Goal: Task Accomplishment & Management: Manage account settings

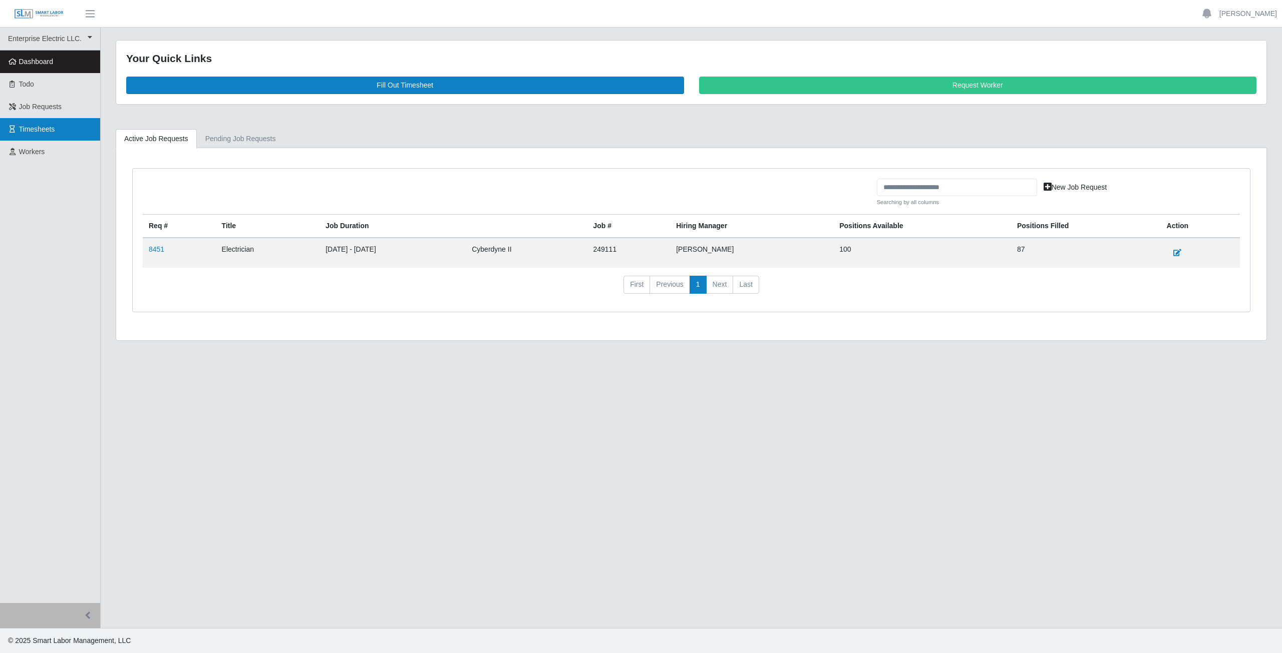
click at [43, 126] on span "Timesheets" at bounding box center [37, 129] width 36 height 8
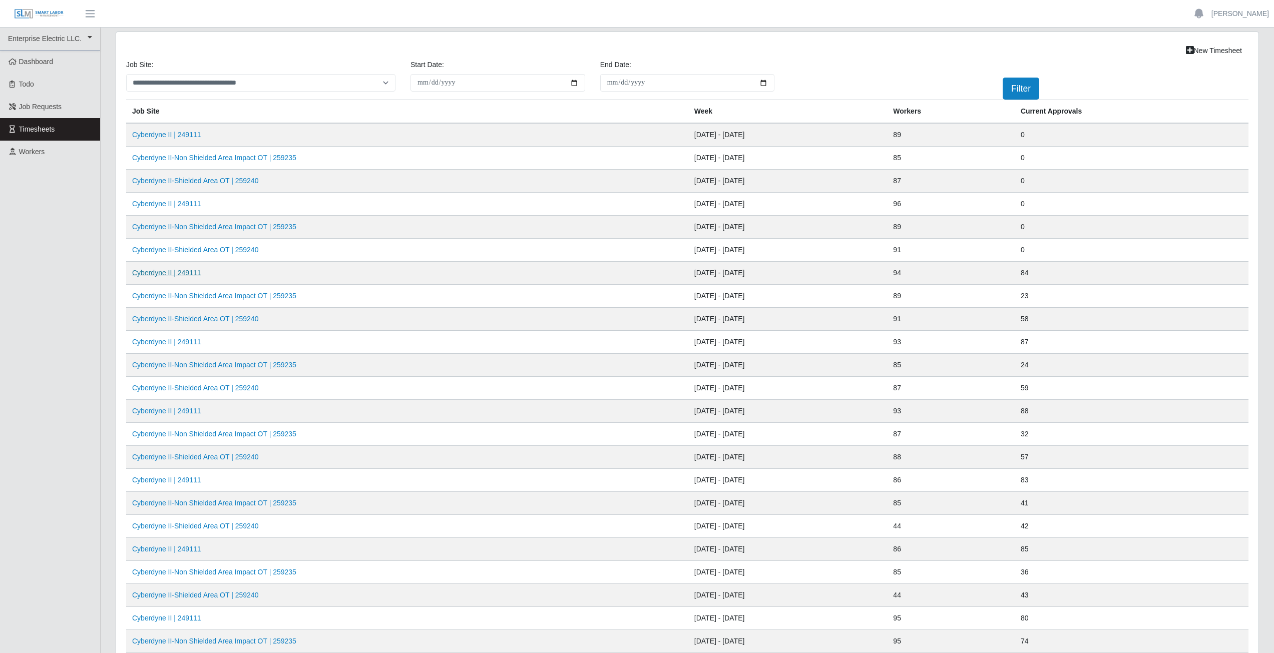
click at [171, 274] on link "Cyberdyne II | 249111" at bounding box center [166, 273] width 69 height 8
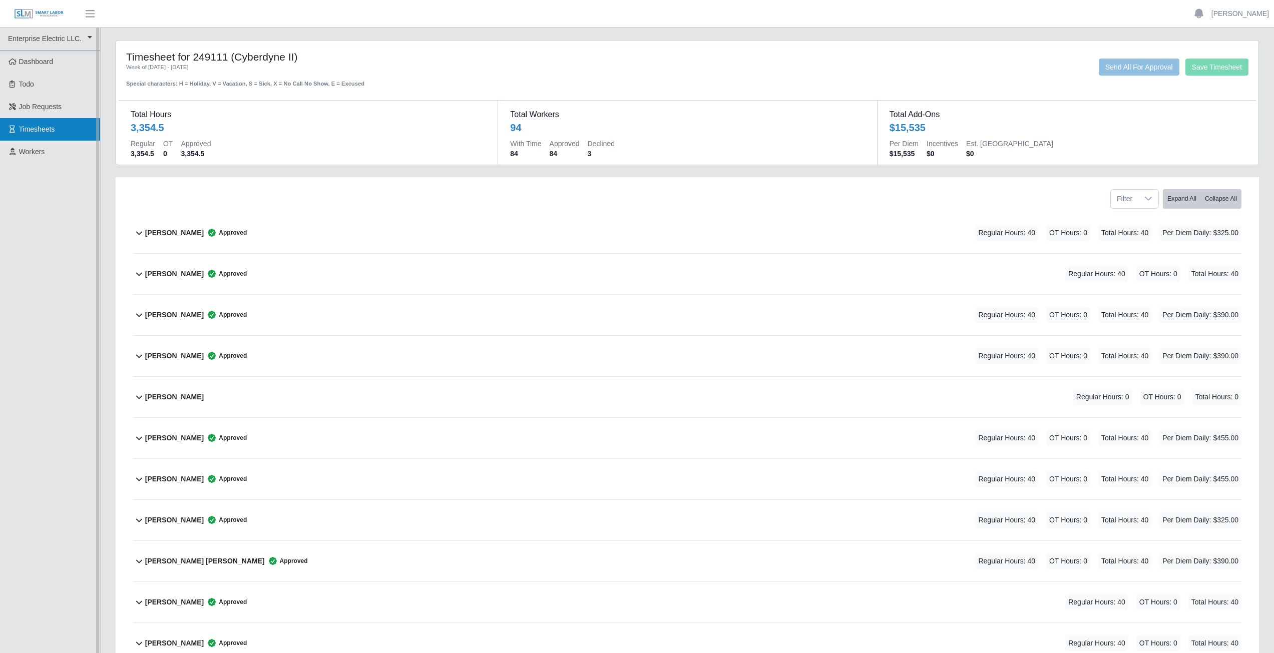
click at [30, 127] on span "Timesheets" at bounding box center [37, 129] width 36 height 8
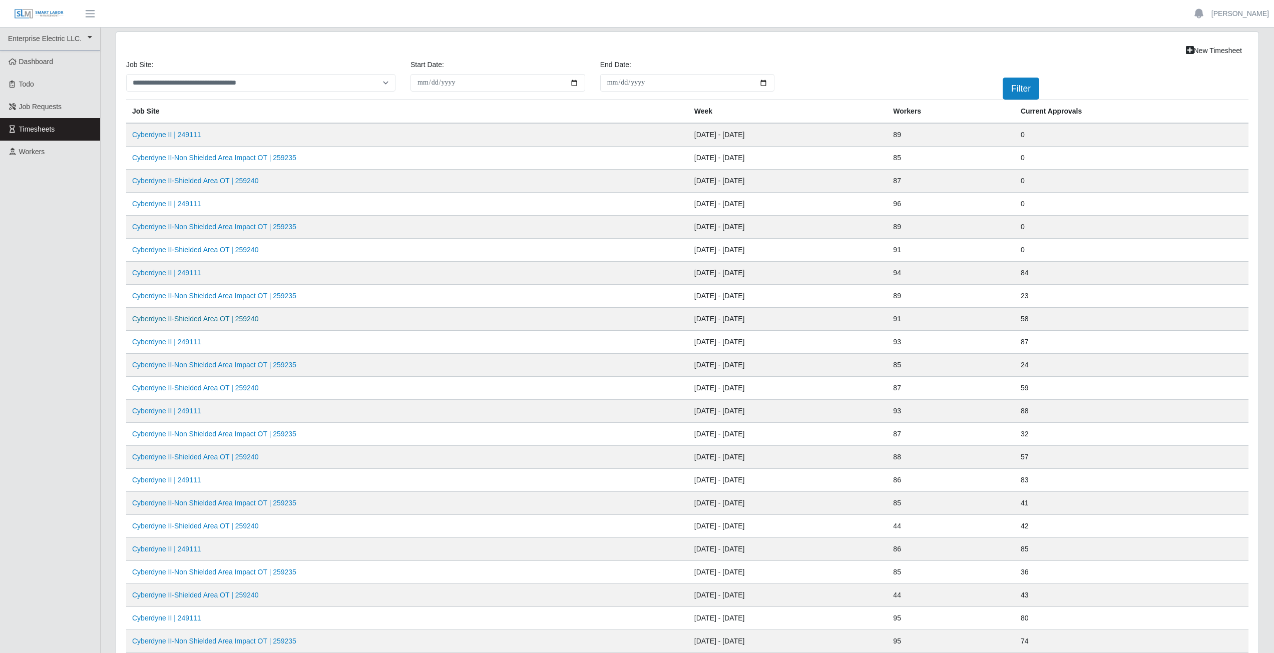
click at [199, 321] on link "Cyberdyne II-Shielded Area OT | 259240" at bounding box center [195, 319] width 126 height 8
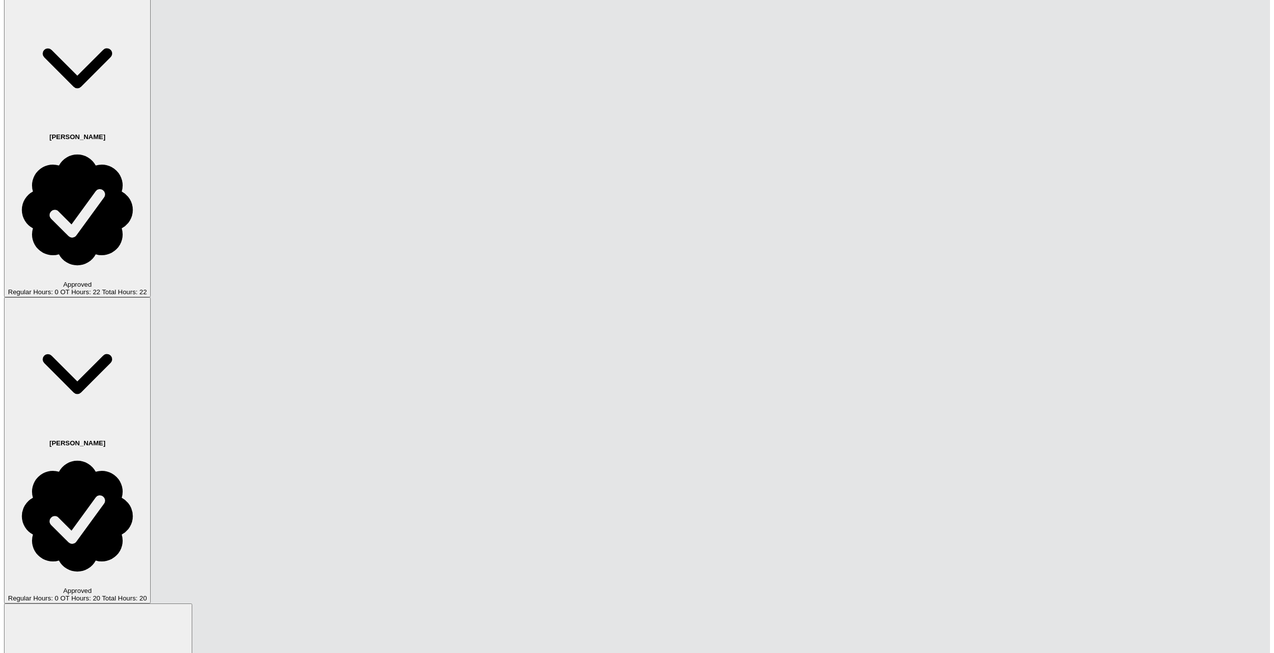
scroll to position [2018, 0]
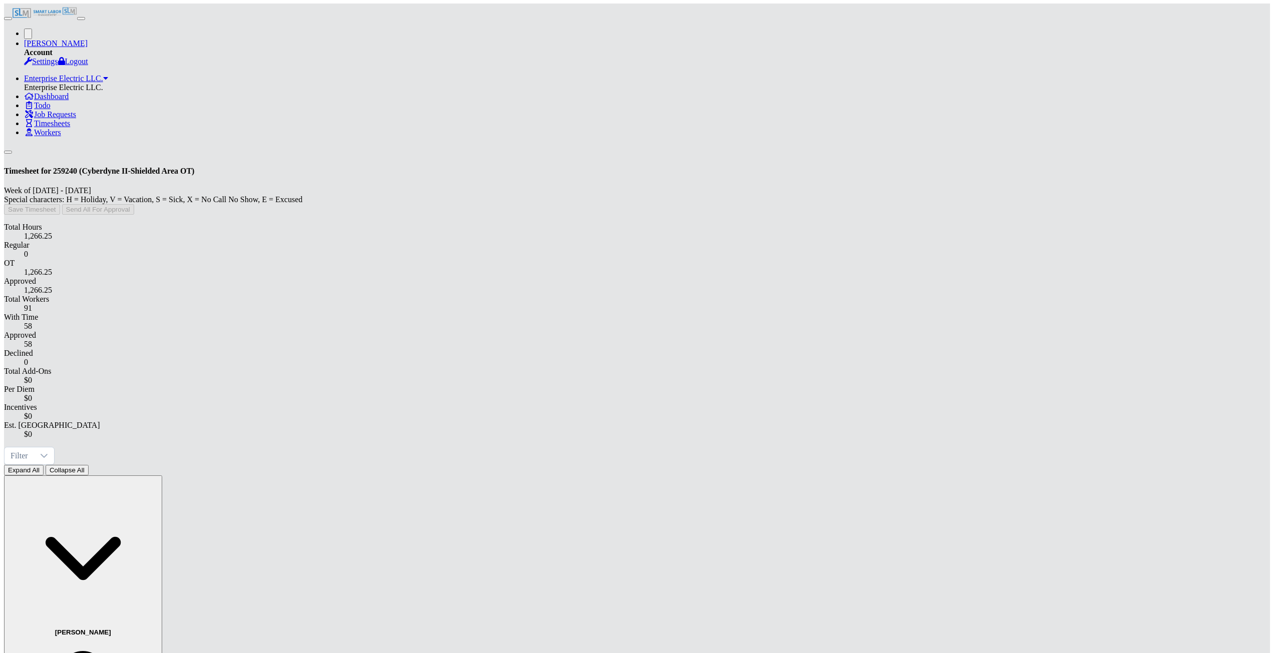
scroll to position [0, 0]
click at [39, 128] on span "Timesheets" at bounding box center [52, 124] width 36 height 9
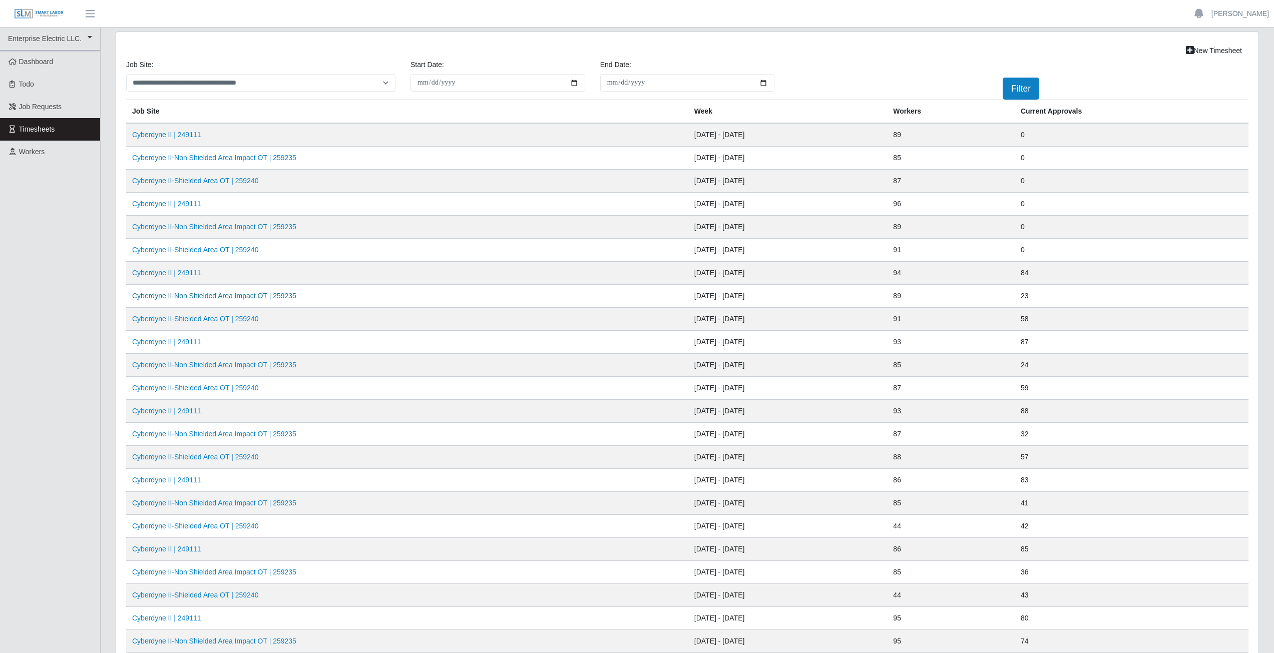
click at [245, 296] on link "Cyberdyne II-Non Shielded Area Impact OT | 259235" at bounding box center [214, 296] width 164 height 8
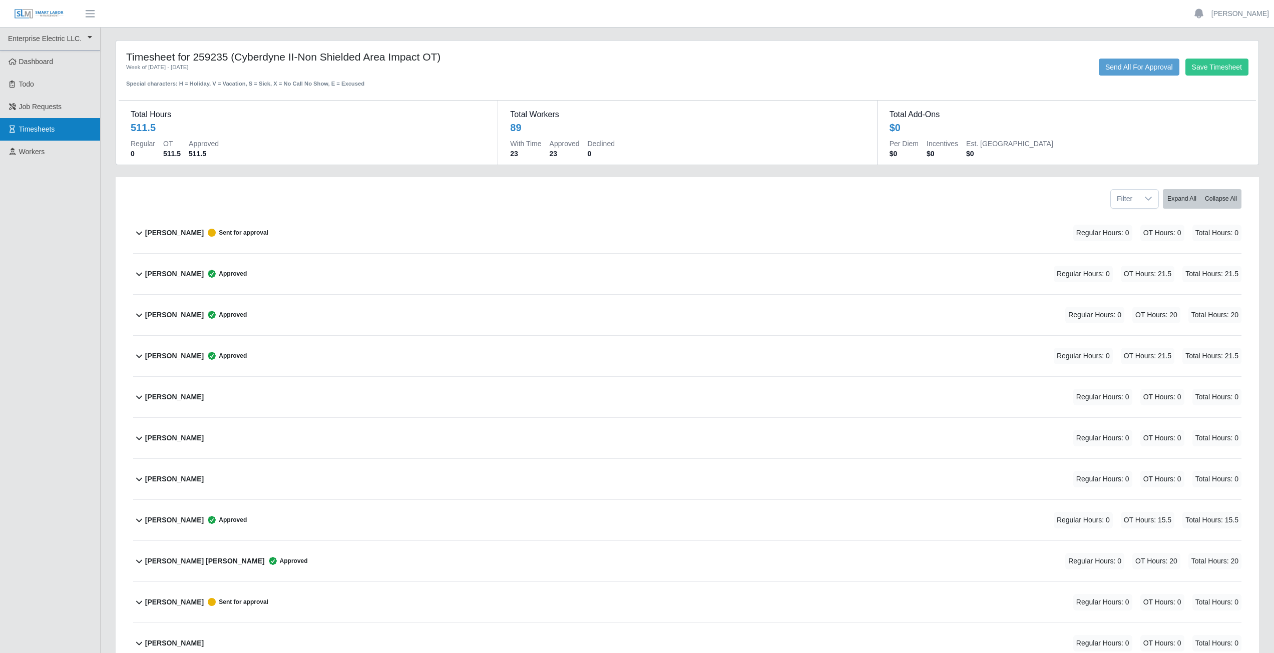
click at [37, 131] on span "Timesheets" at bounding box center [37, 129] width 36 height 8
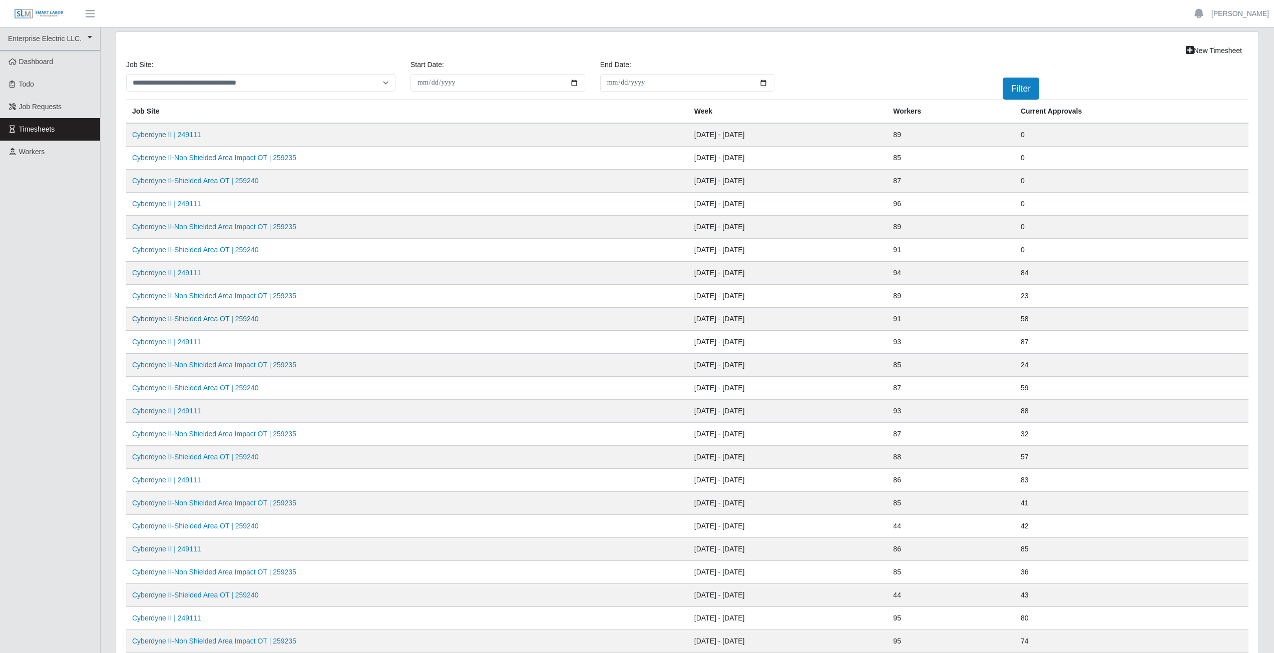
click at [200, 319] on link "Cyberdyne II-Shielded Area OT | 259240" at bounding box center [195, 319] width 126 height 8
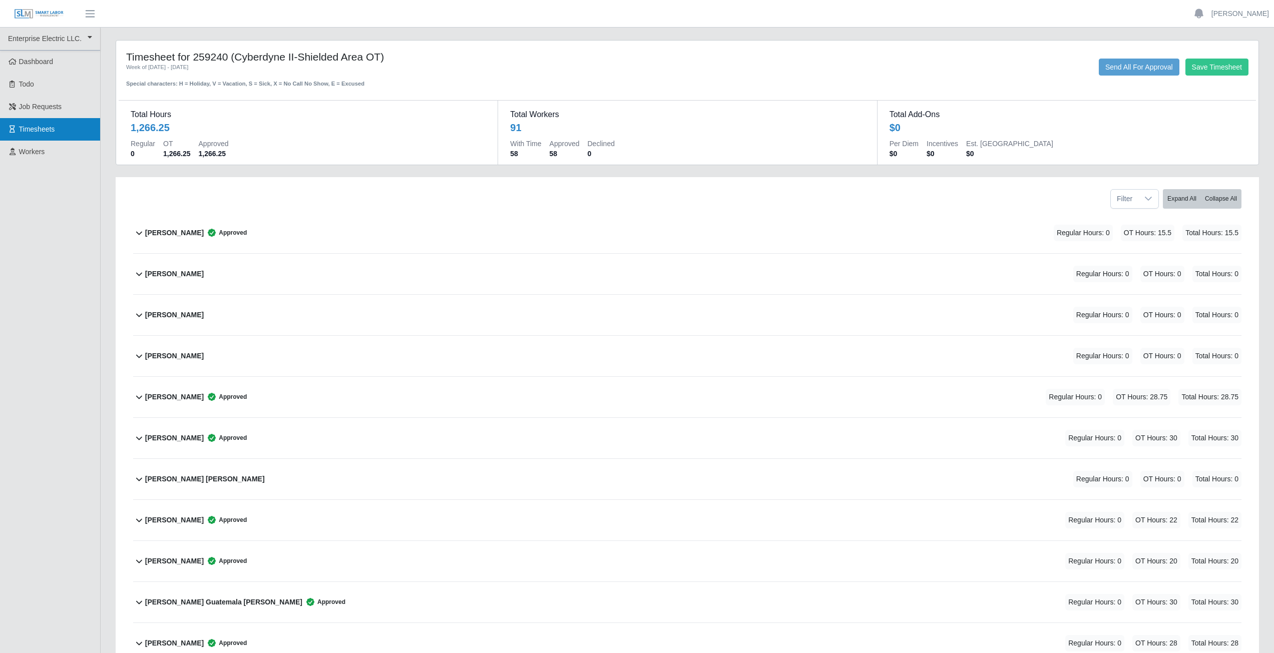
click at [46, 130] on span "Timesheets" at bounding box center [37, 129] width 36 height 8
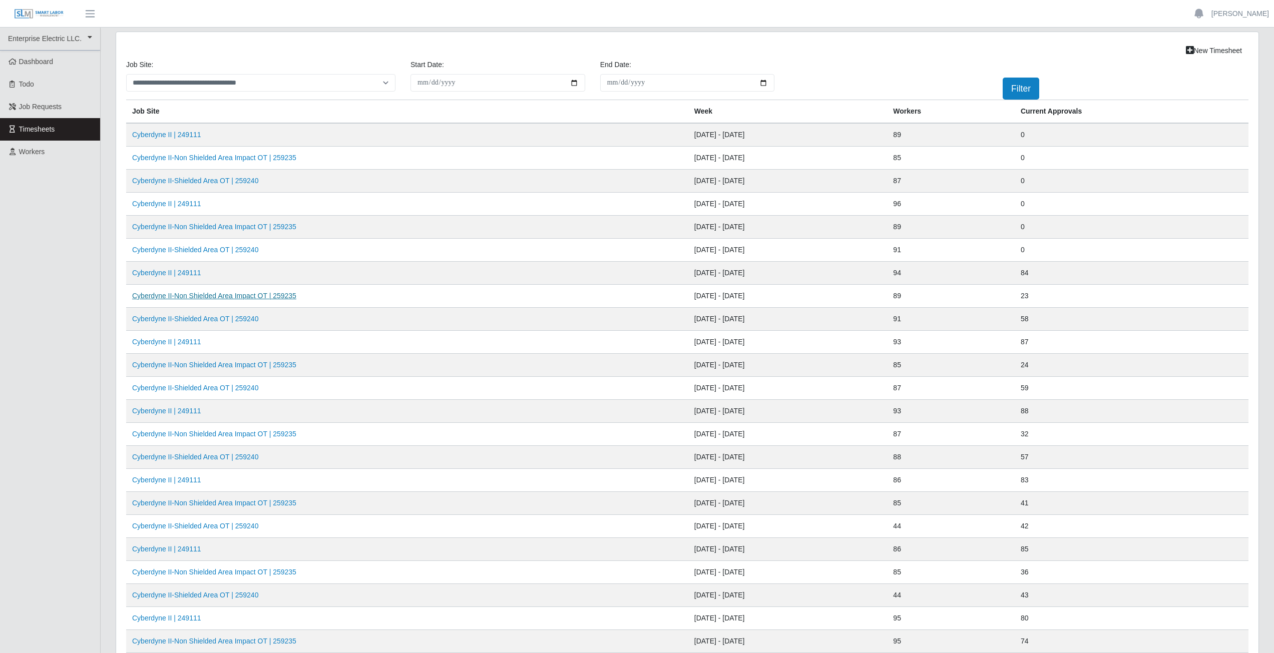
click at [217, 297] on link "Cyberdyne II-Non Shielded Area Impact OT | 259235" at bounding box center [214, 296] width 164 height 8
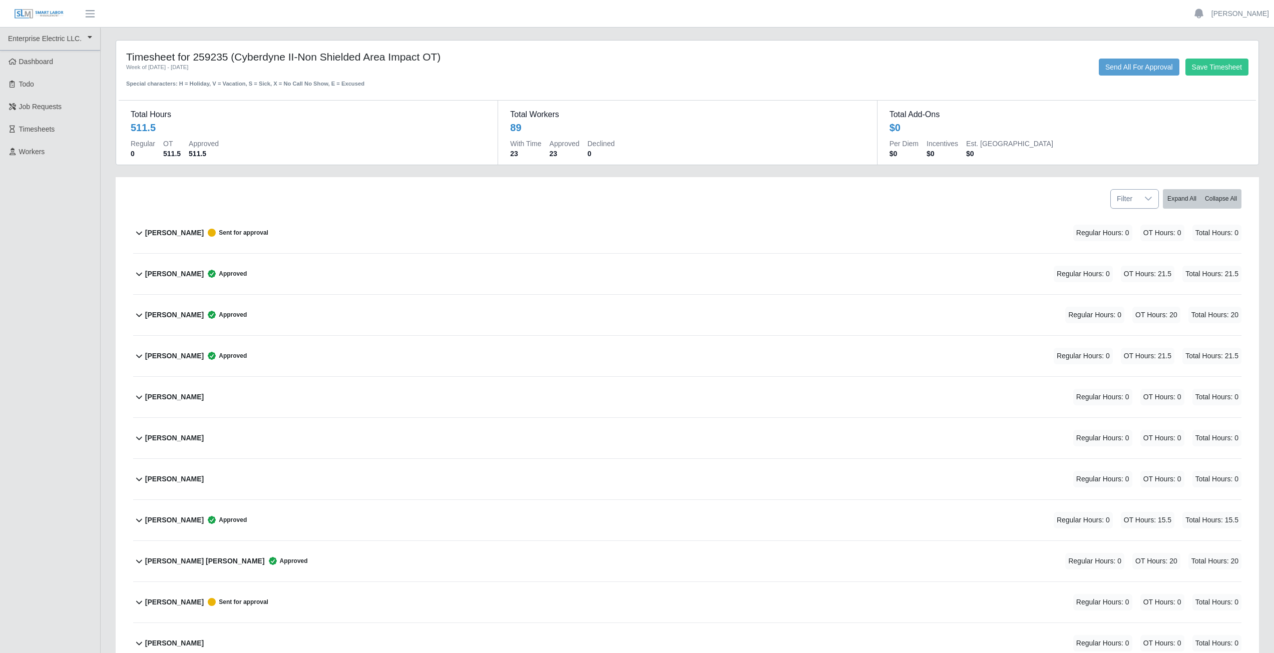
click at [1146, 199] on icon at bounding box center [1148, 199] width 7 height 4
click at [140, 232] on icon at bounding box center [139, 233] width 12 height 12
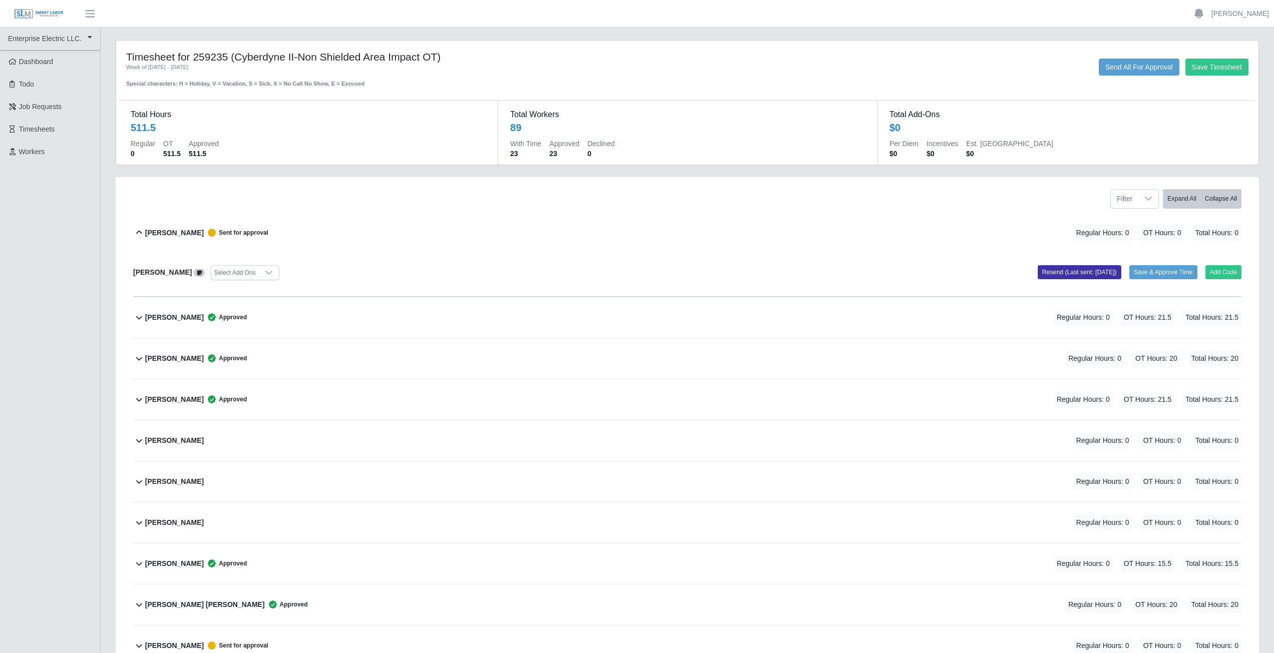
click at [138, 231] on icon at bounding box center [139, 233] width 12 height 12
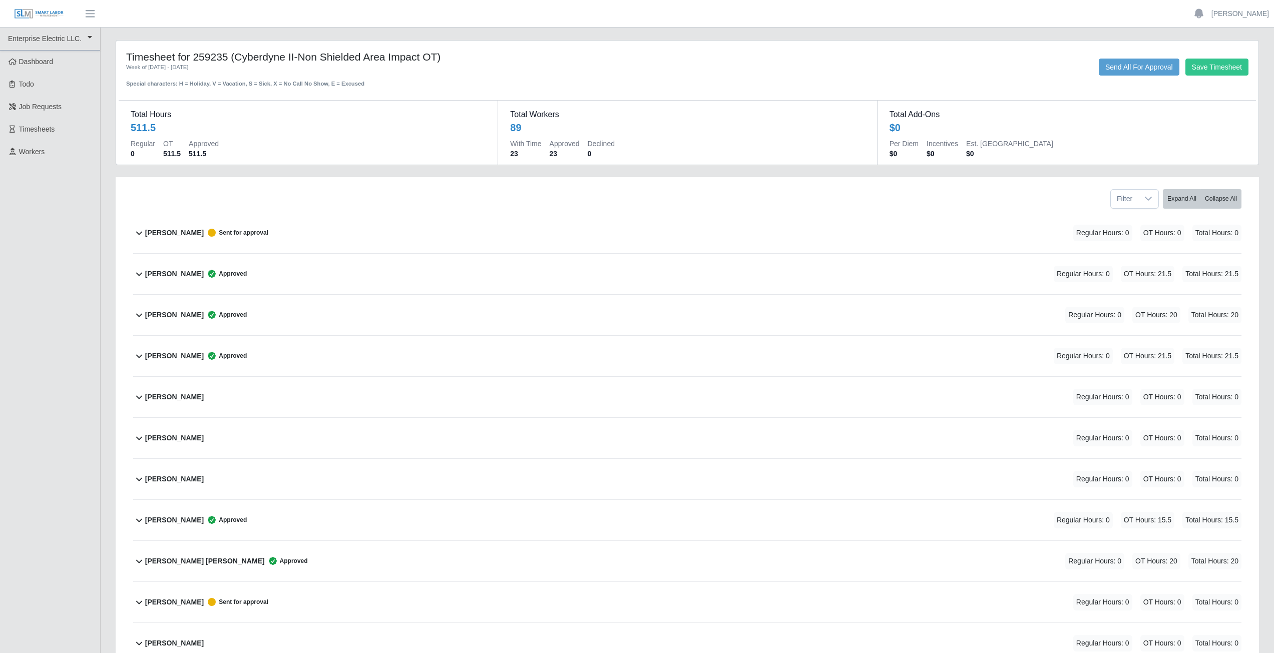
click at [138, 231] on icon at bounding box center [139, 233] width 12 height 12
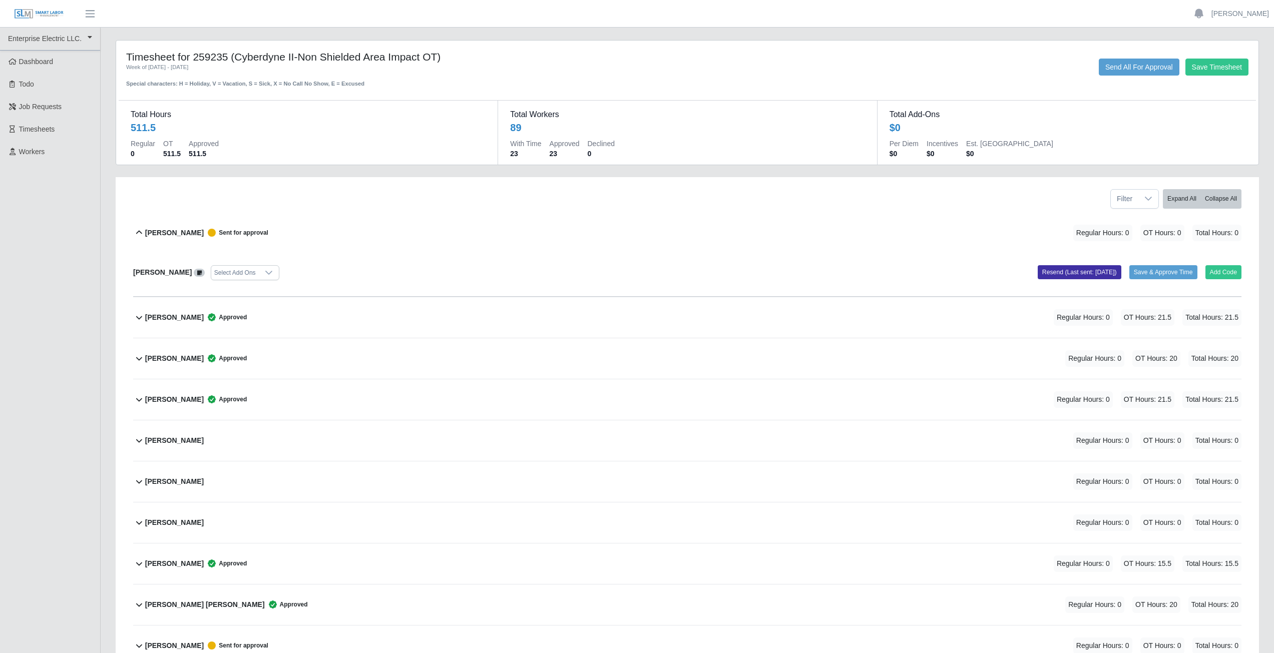
click at [265, 273] on icon at bounding box center [268, 273] width 7 height 4
click at [366, 222] on div "Abiel Martinez Sent for approval Regular Hours: 0 OT Hours: 0 Total Hours: 0" at bounding box center [693, 233] width 1096 height 41
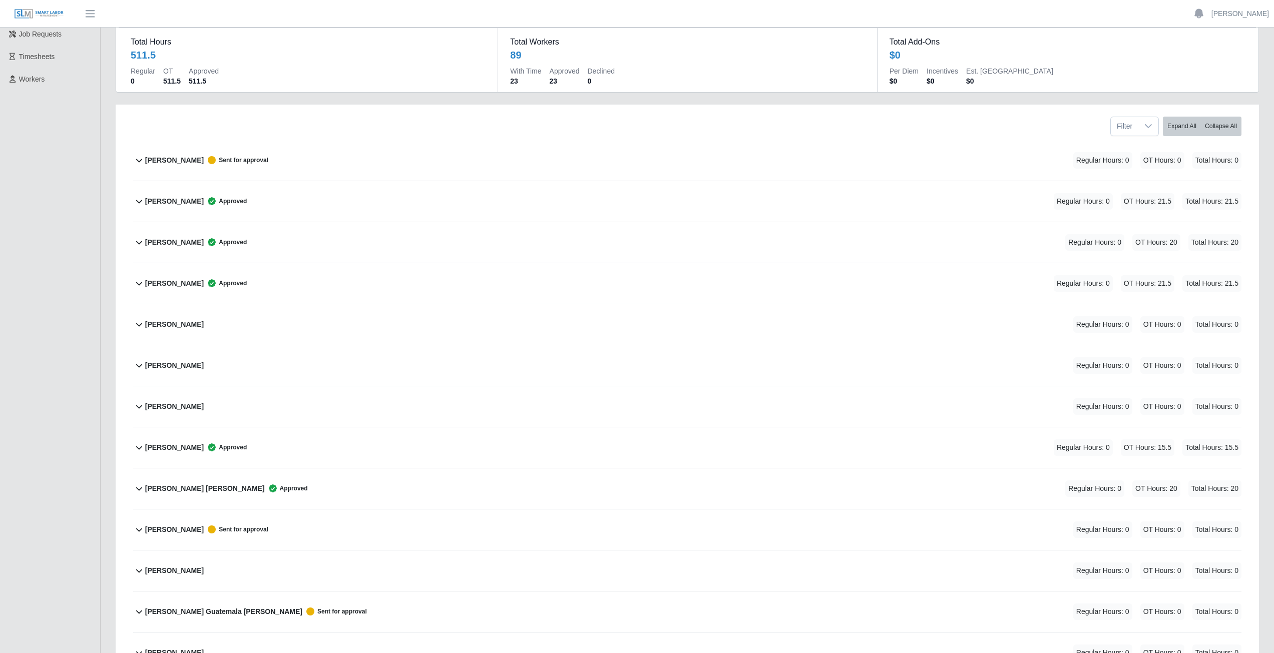
scroll to position [0, 0]
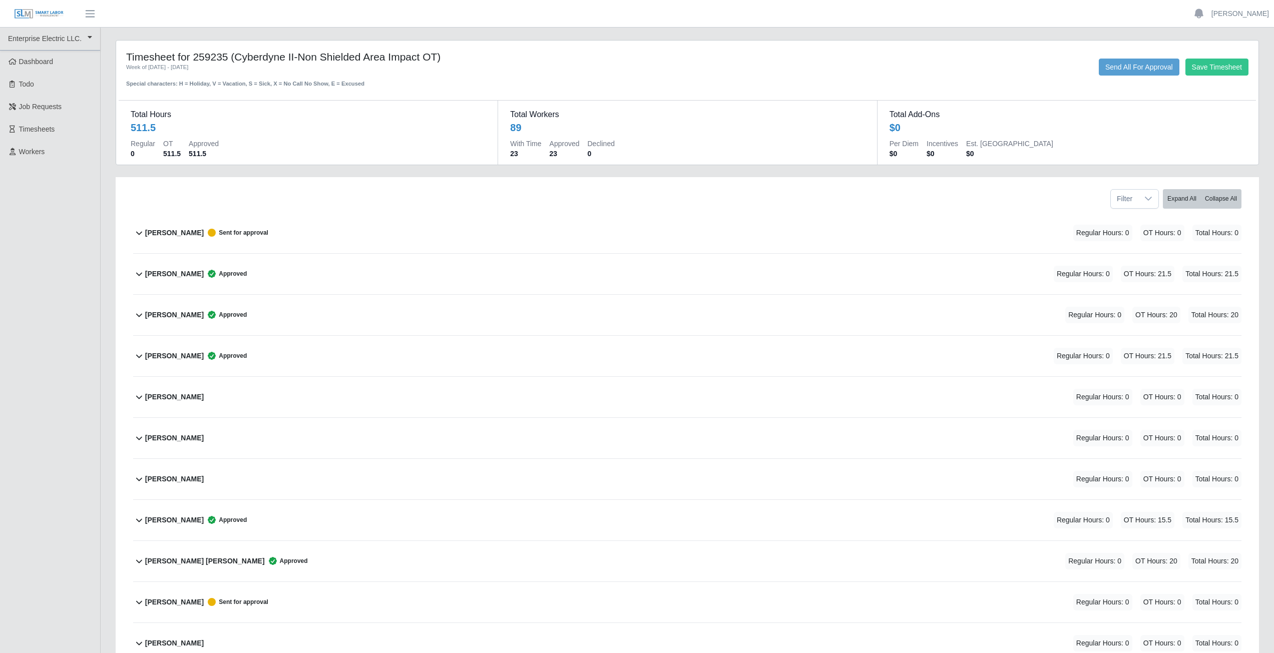
click at [137, 232] on icon at bounding box center [139, 234] width 6 height 4
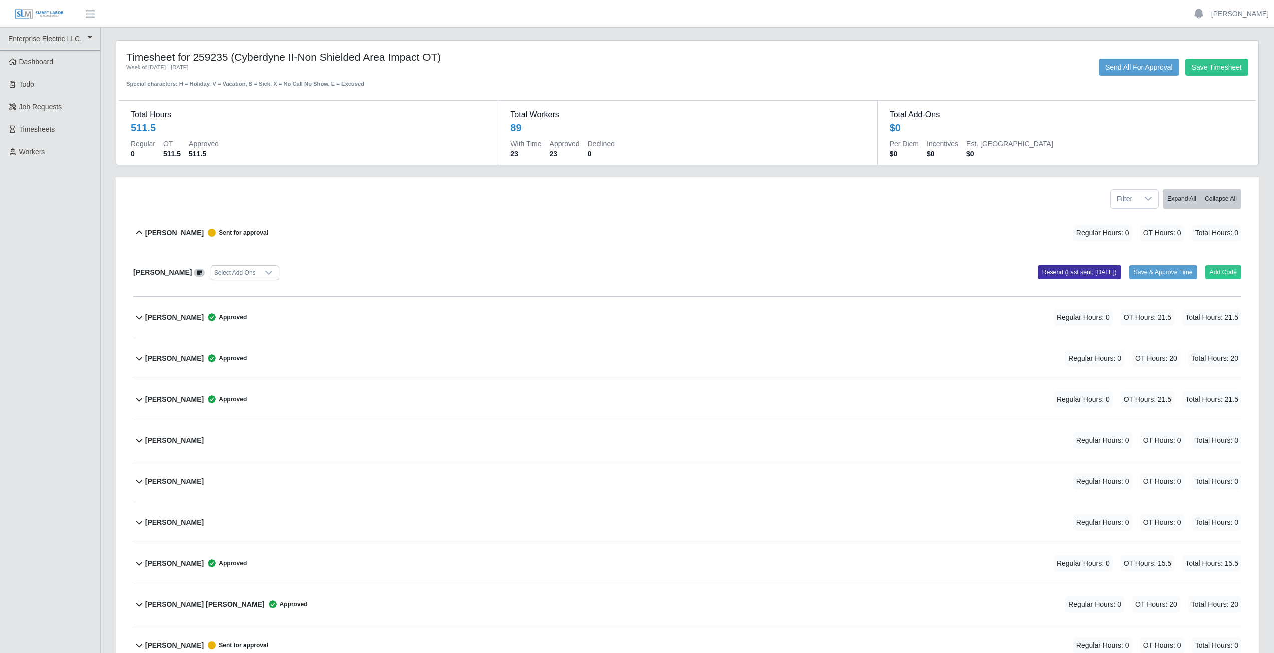
click at [136, 231] on icon at bounding box center [139, 233] width 12 height 12
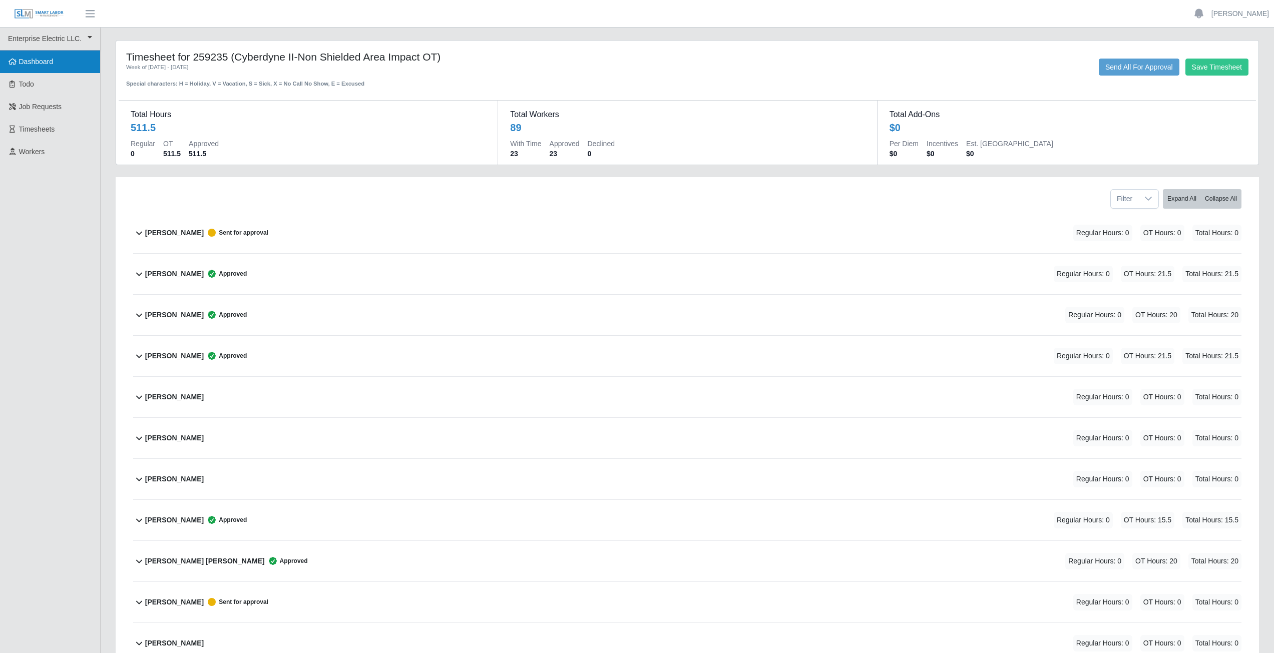
click at [43, 64] on span "Dashboard" at bounding box center [36, 62] width 35 height 8
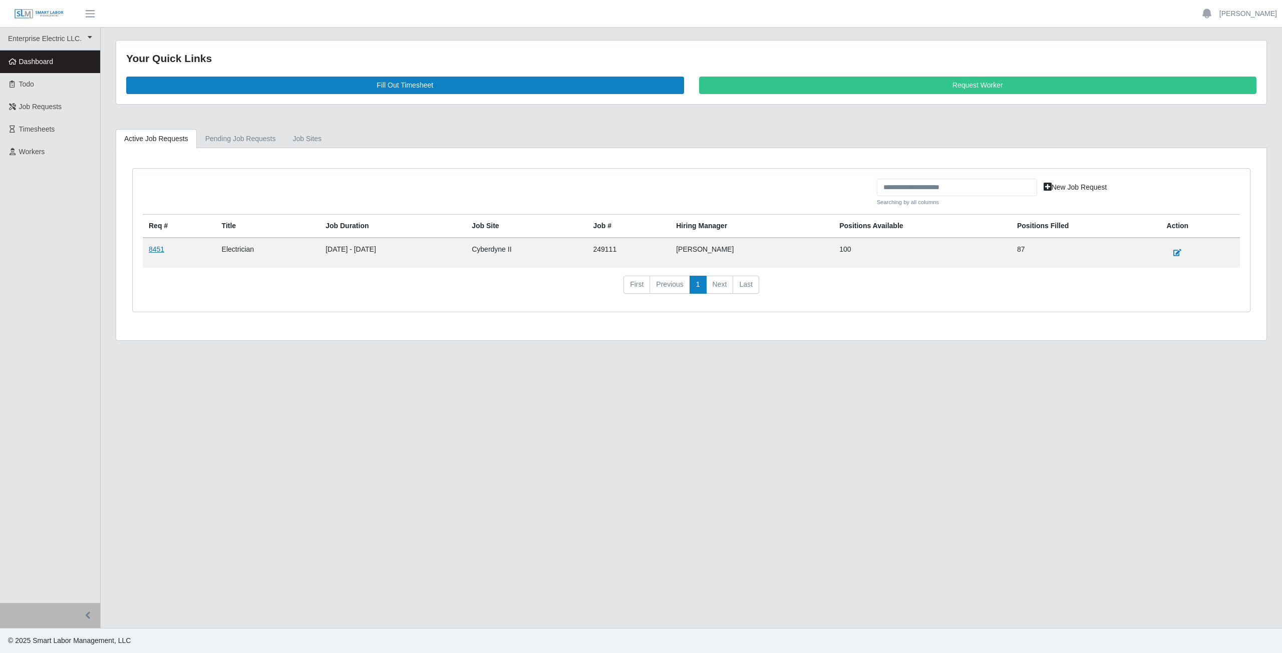
click at [155, 248] on link "8451" at bounding box center [157, 249] width 16 height 8
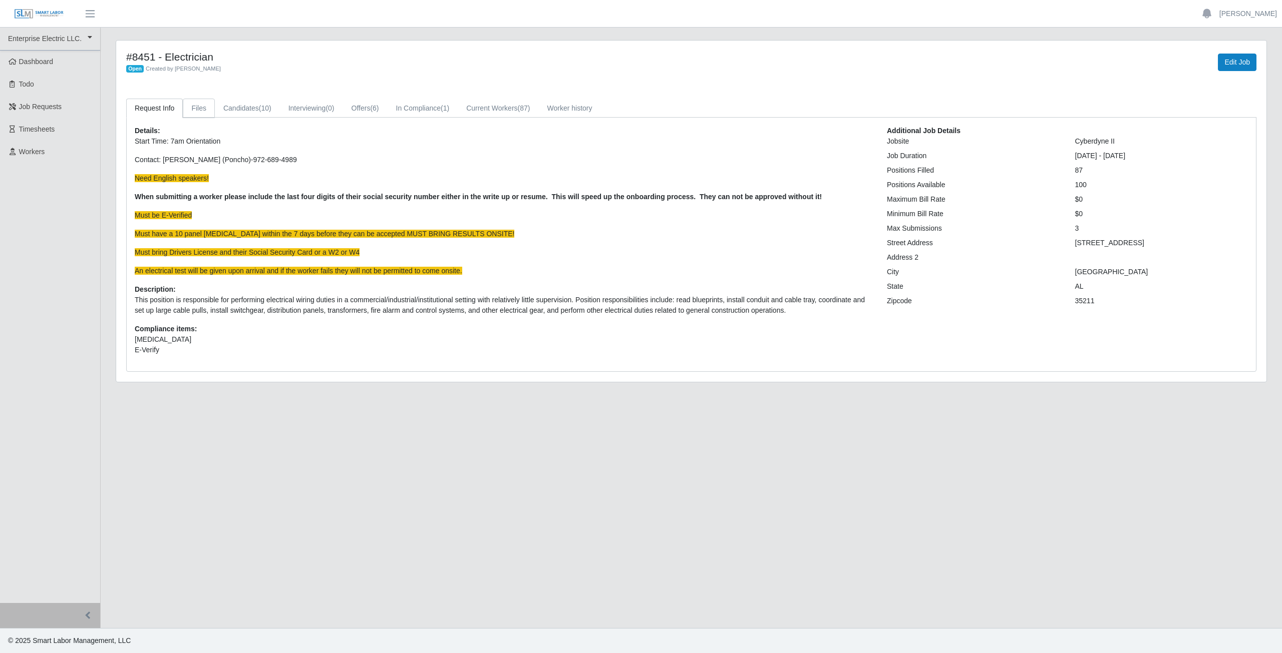
click at [194, 108] on link "Files" at bounding box center [199, 109] width 32 height 20
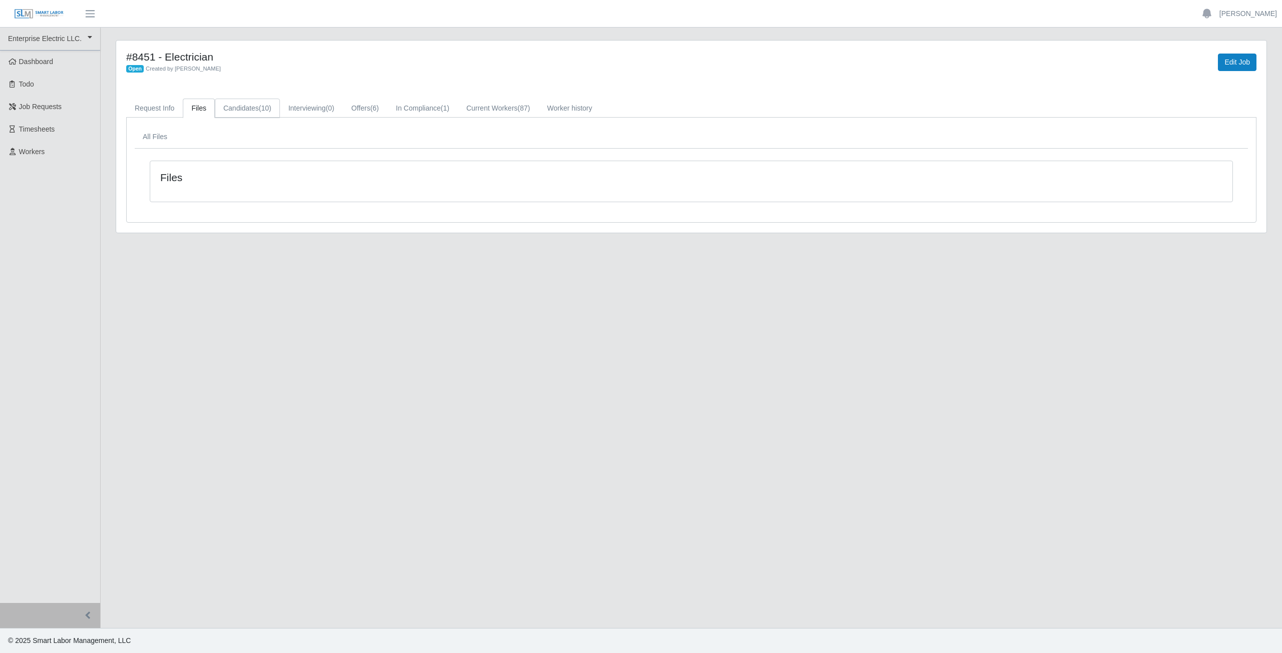
click at [245, 109] on link "Candidates (10)" at bounding box center [247, 109] width 65 height 20
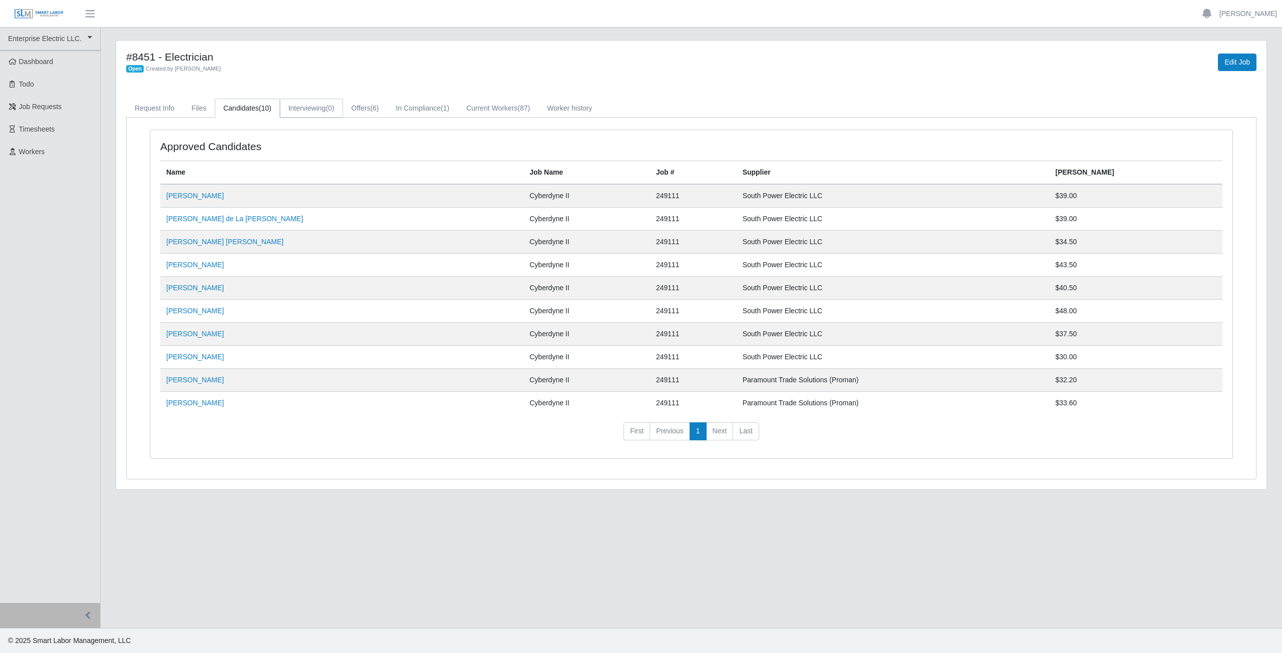
click at [311, 110] on link "Interviewing (0)" at bounding box center [311, 109] width 63 height 20
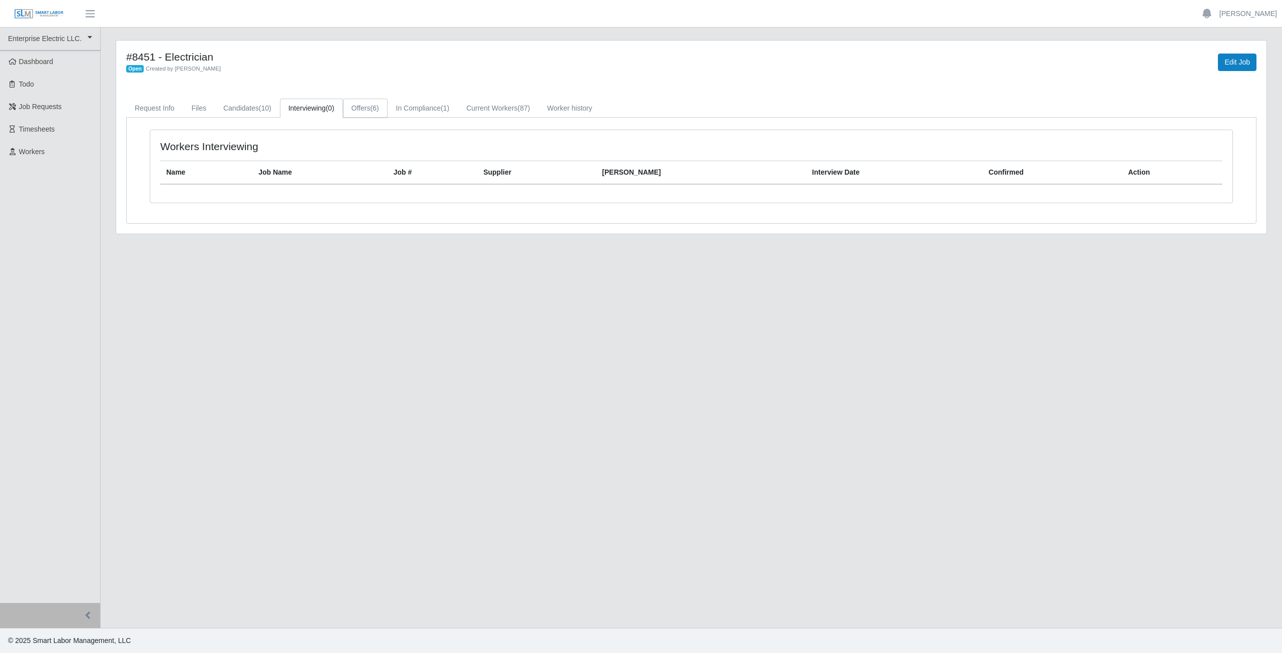
click at [362, 109] on link "Offers (6)" at bounding box center [365, 109] width 45 height 20
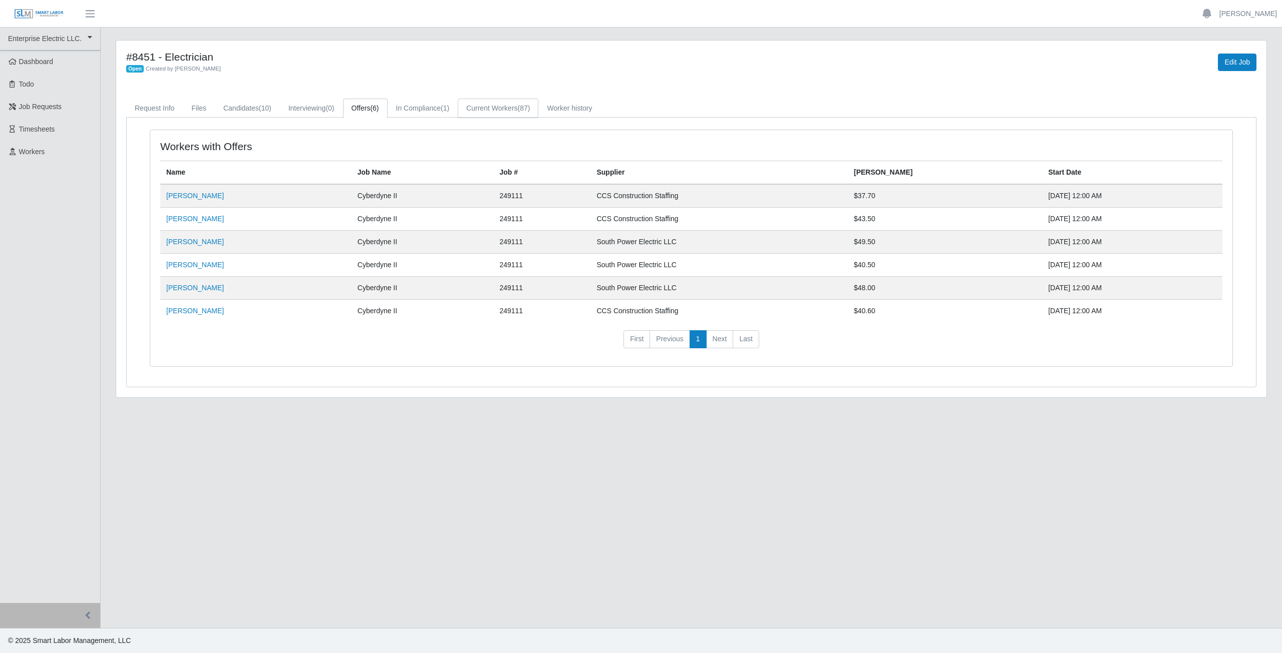
click at [492, 110] on link "Current Workers (87)" at bounding box center [498, 109] width 81 height 20
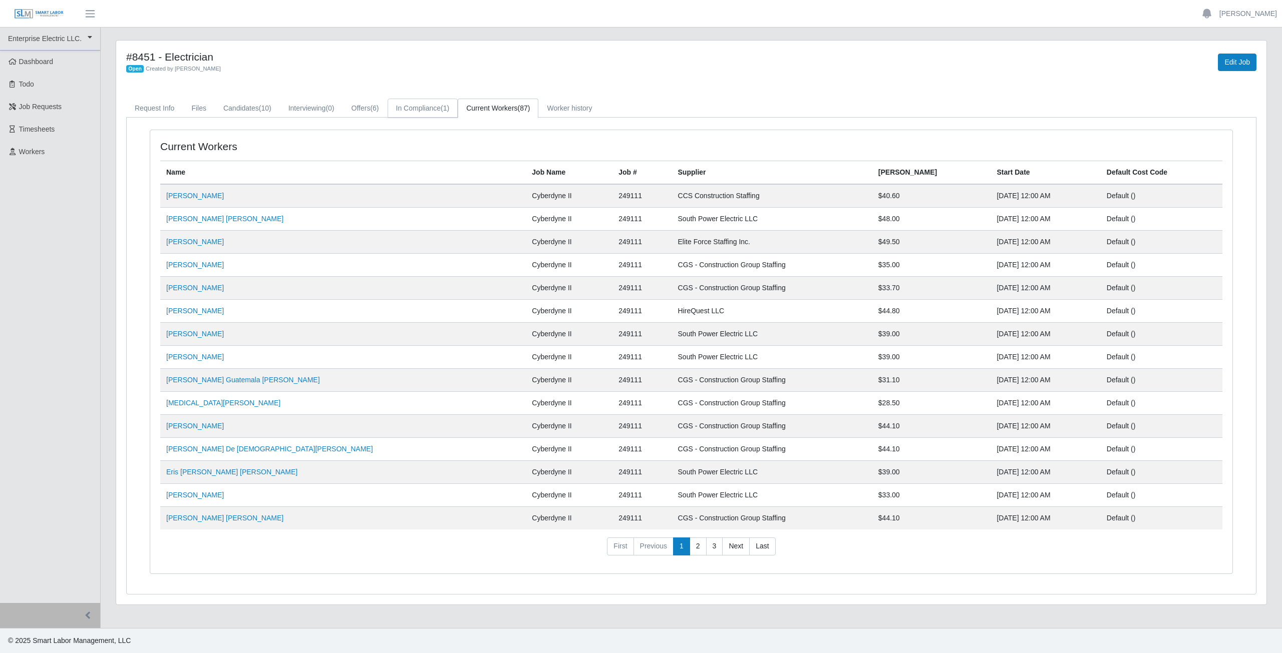
click at [422, 107] on link "In Compliance (1)" at bounding box center [422, 109] width 71 height 20
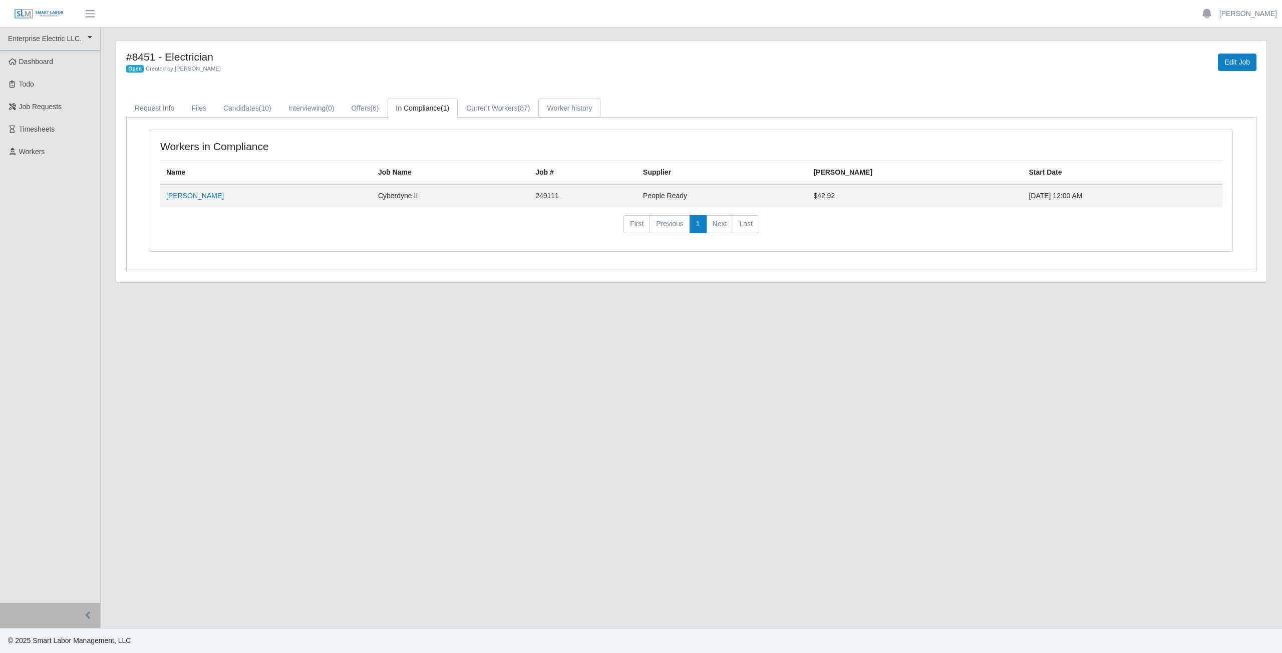
click at [575, 110] on link "Worker history" at bounding box center [569, 109] width 62 height 20
